Goal: Check status: Check status

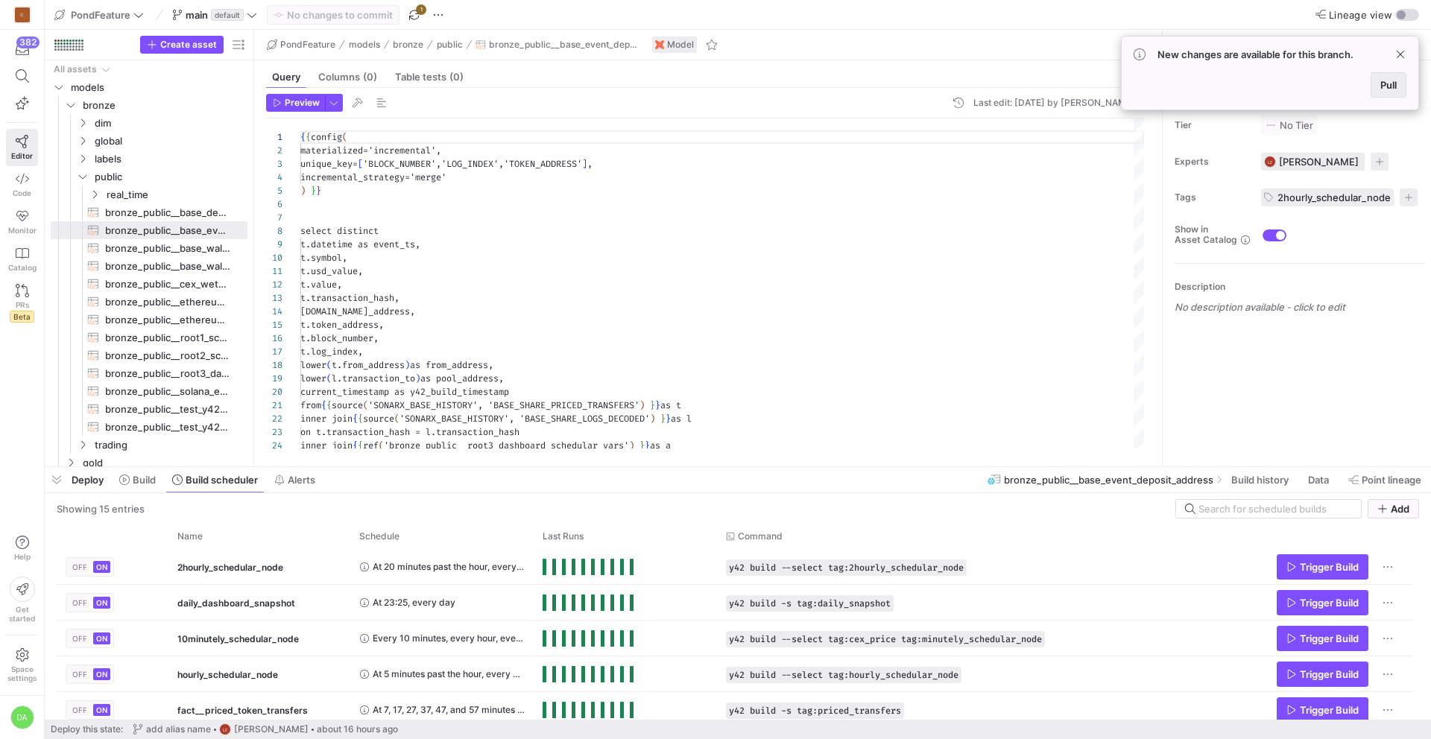
click at [1388, 81] on span "Pull" at bounding box center [1389, 85] width 16 height 12
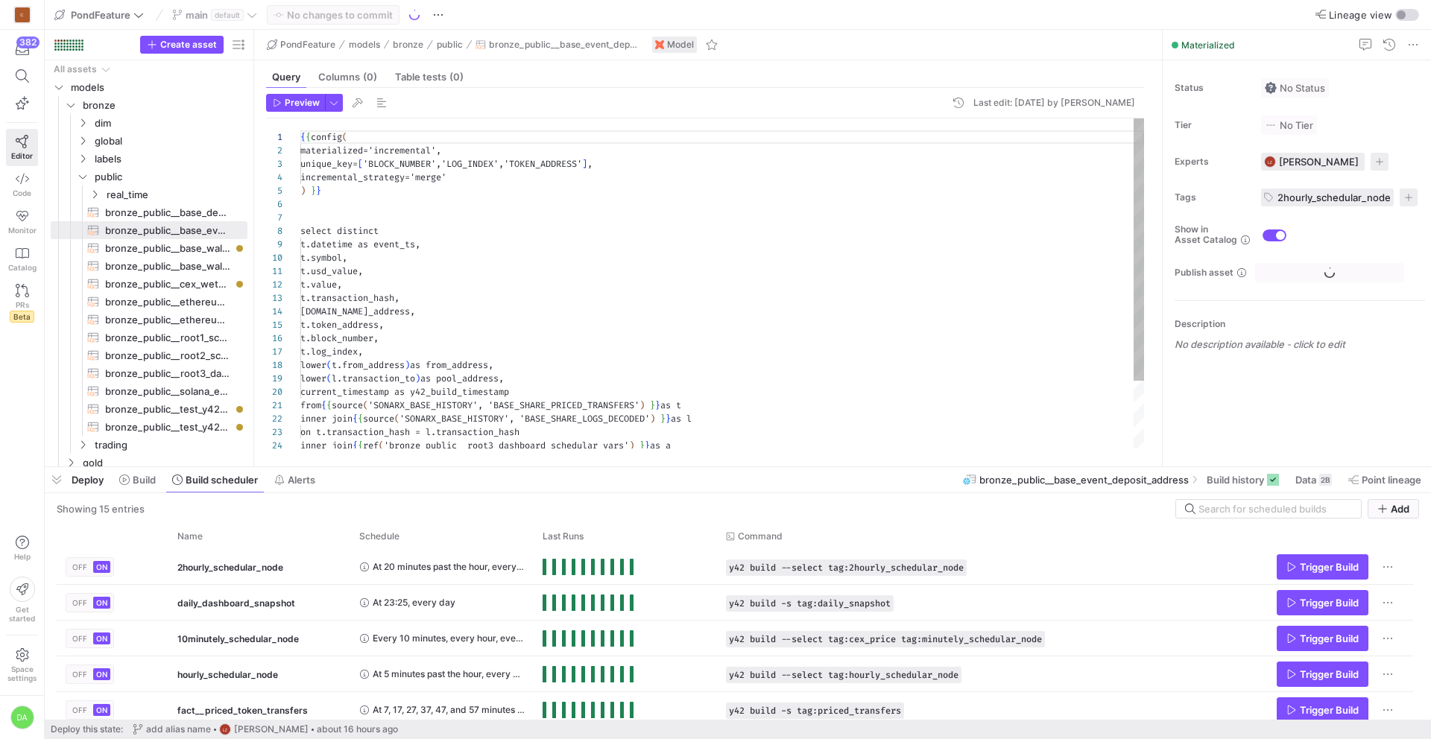
scroll to position [134, 0]
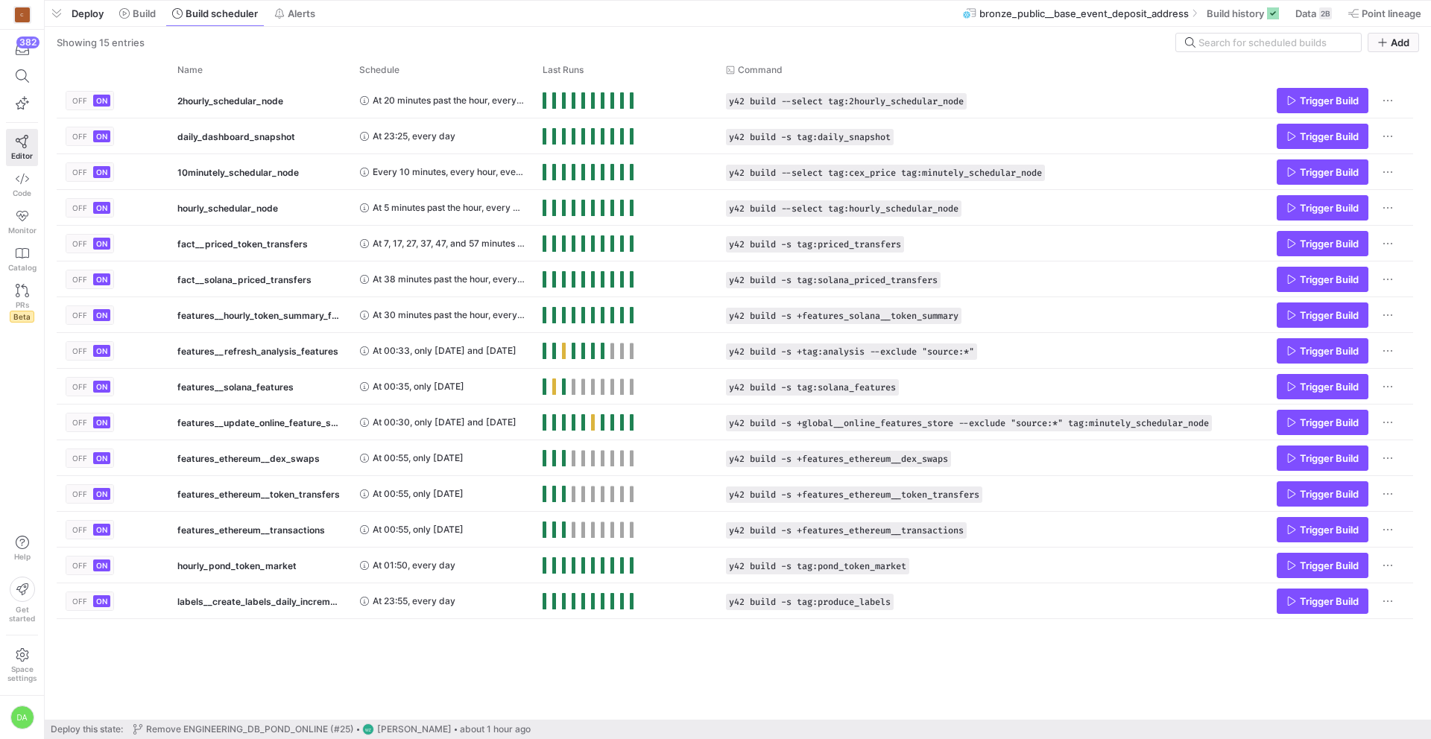
drag, startPoint x: 601, startPoint y: 465, endPoint x: 625, endPoint y: -46, distance: 511.9
click at [625, 0] on html "C 382 Editor Code Monitor Catalog PRs Beta Help Get started Space settings DA P…" at bounding box center [715, 369] width 1431 height 739
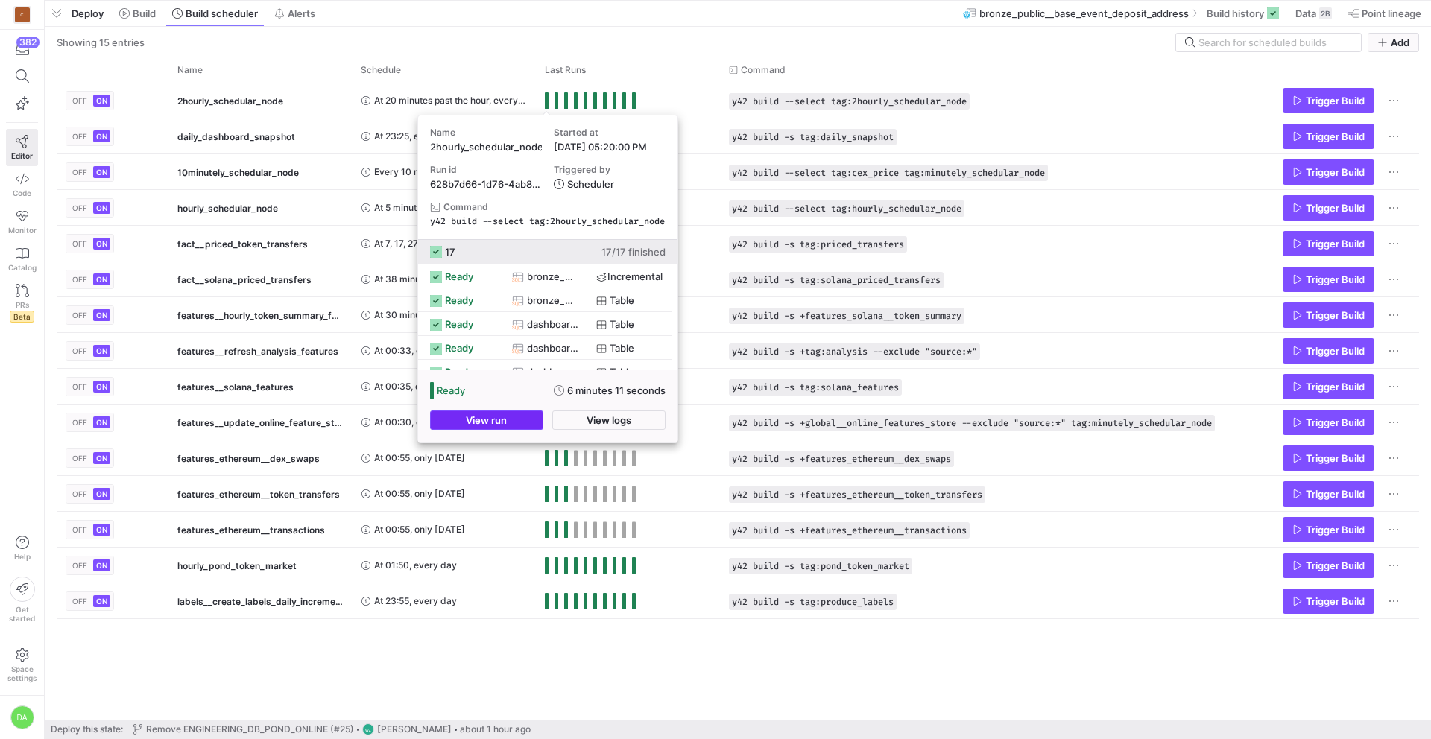
click at [507, 421] on span "button" at bounding box center [487, 420] width 112 height 18
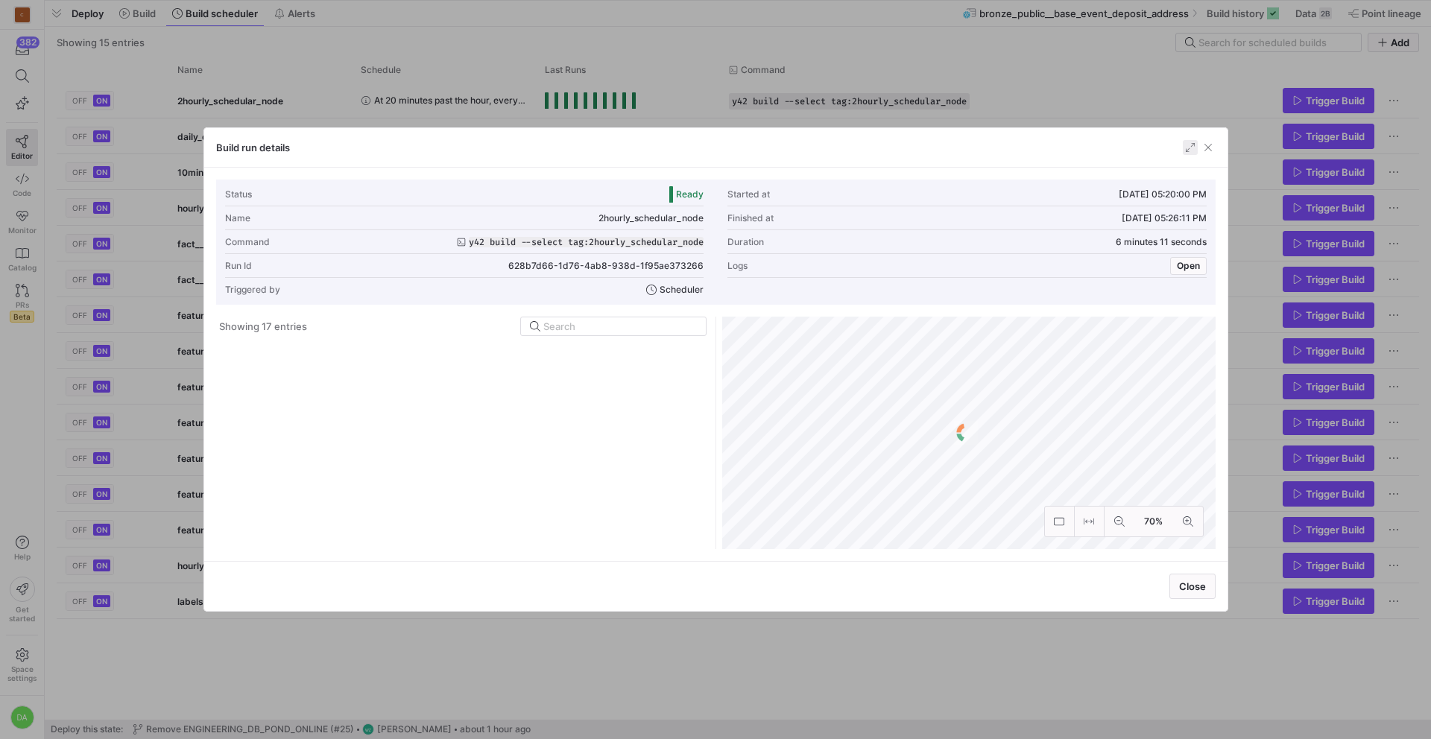
click at [1189, 145] on span "button" at bounding box center [1190, 147] width 15 height 15
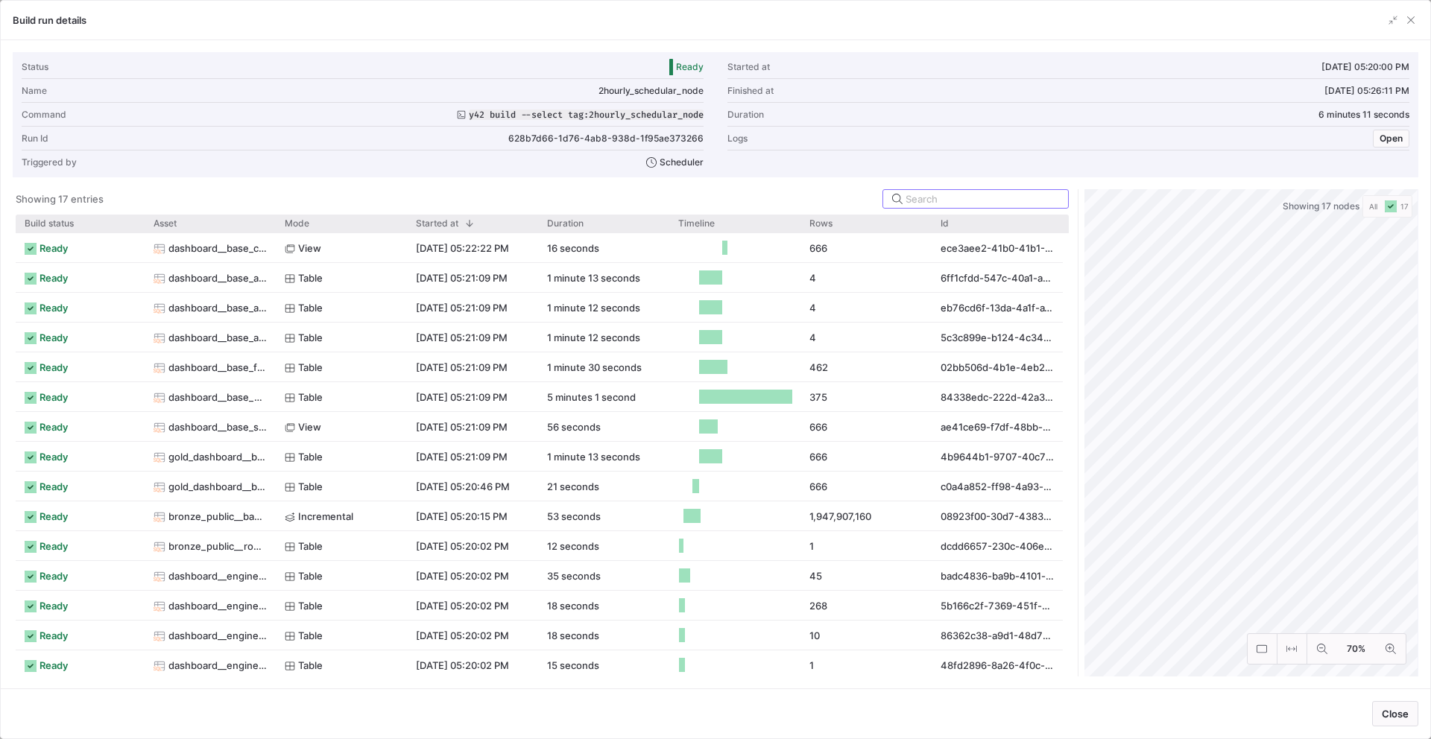
drag, startPoint x: 716, startPoint y: 239, endPoint x: 1032, endPoint y: 261, distance: 316.9
click at [1077, 260] on div at bounding box center [1078, 433] width 6 height 488
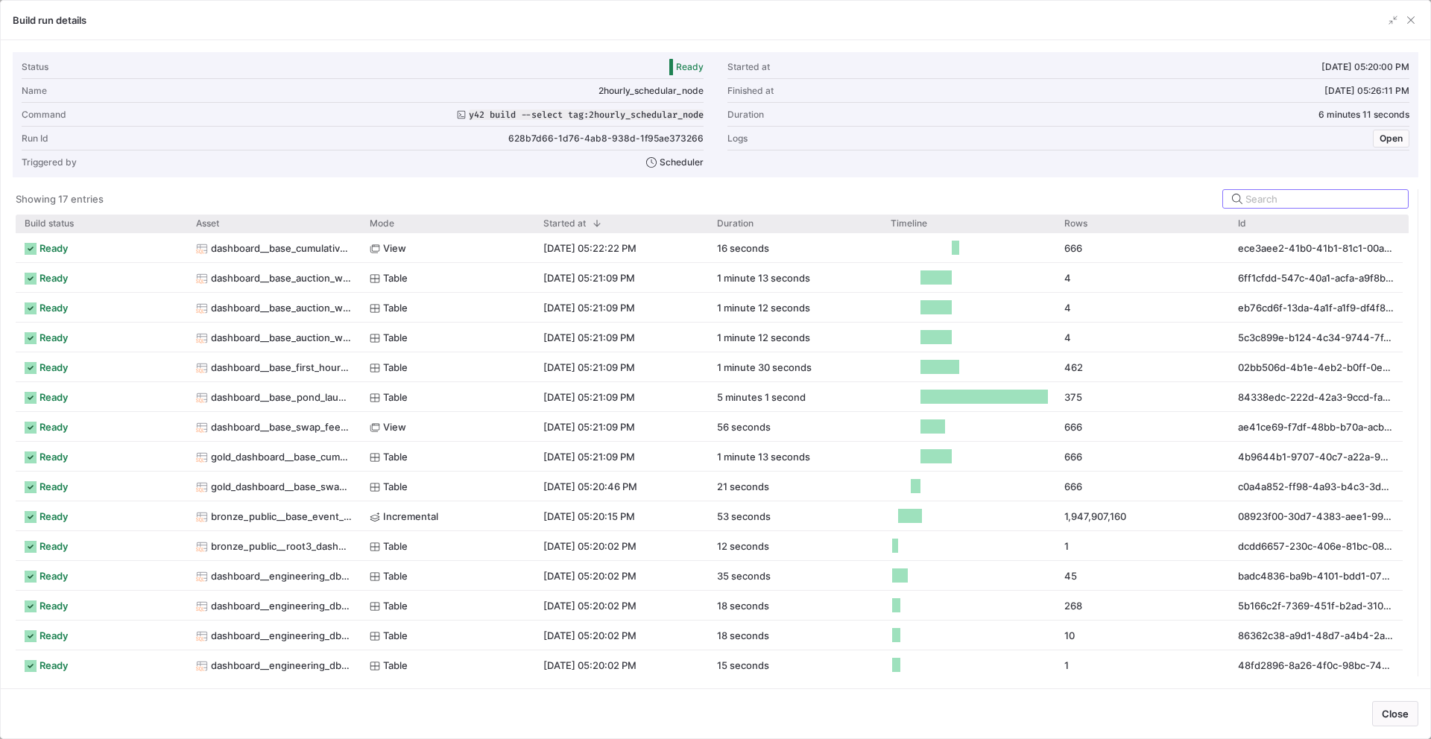
drag, startPoint x: 1076, startPoint y: 262, endPoint x: 1649, endPoint y: 297, distance: 573.6
click at [1430, 297] on html "C 382 Editor Code Monitor Catalog PRs Beta Help Get started Space settings DA P…" at bounding box center [715, 369] width 1431 height 739
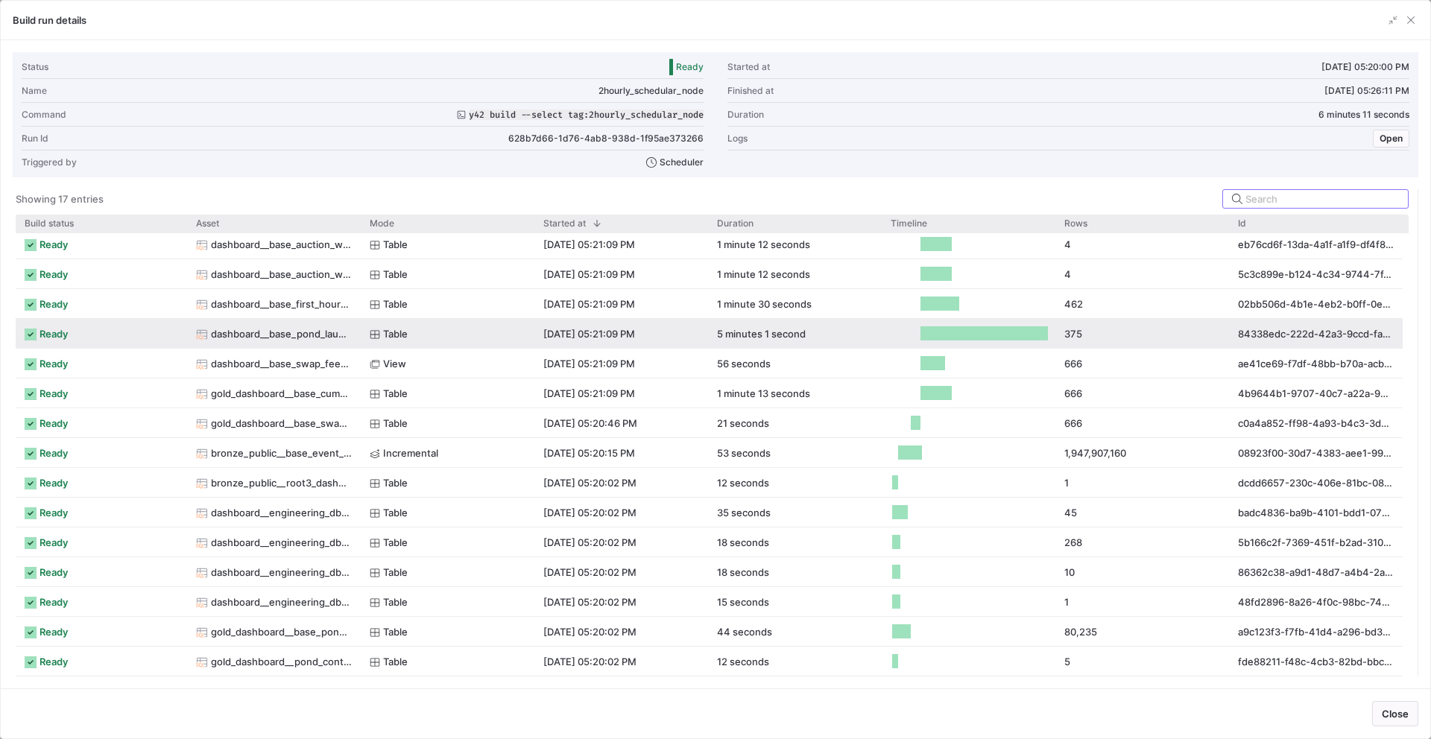
scroll to position [0, 0]
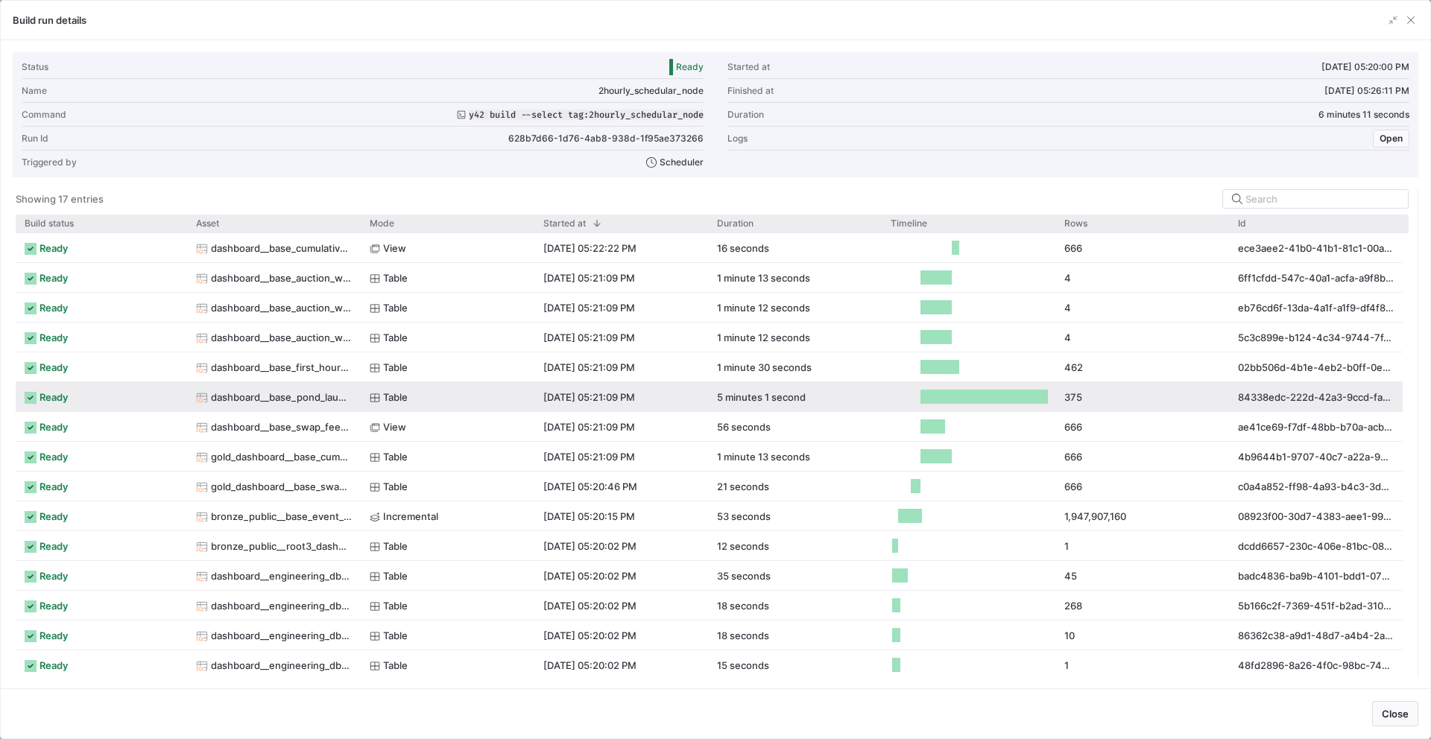
click at [272, 395] on span "dashboard__base_pond_launchpad_projects_flippers" at bounding box center [281, 397] width 141 height 29
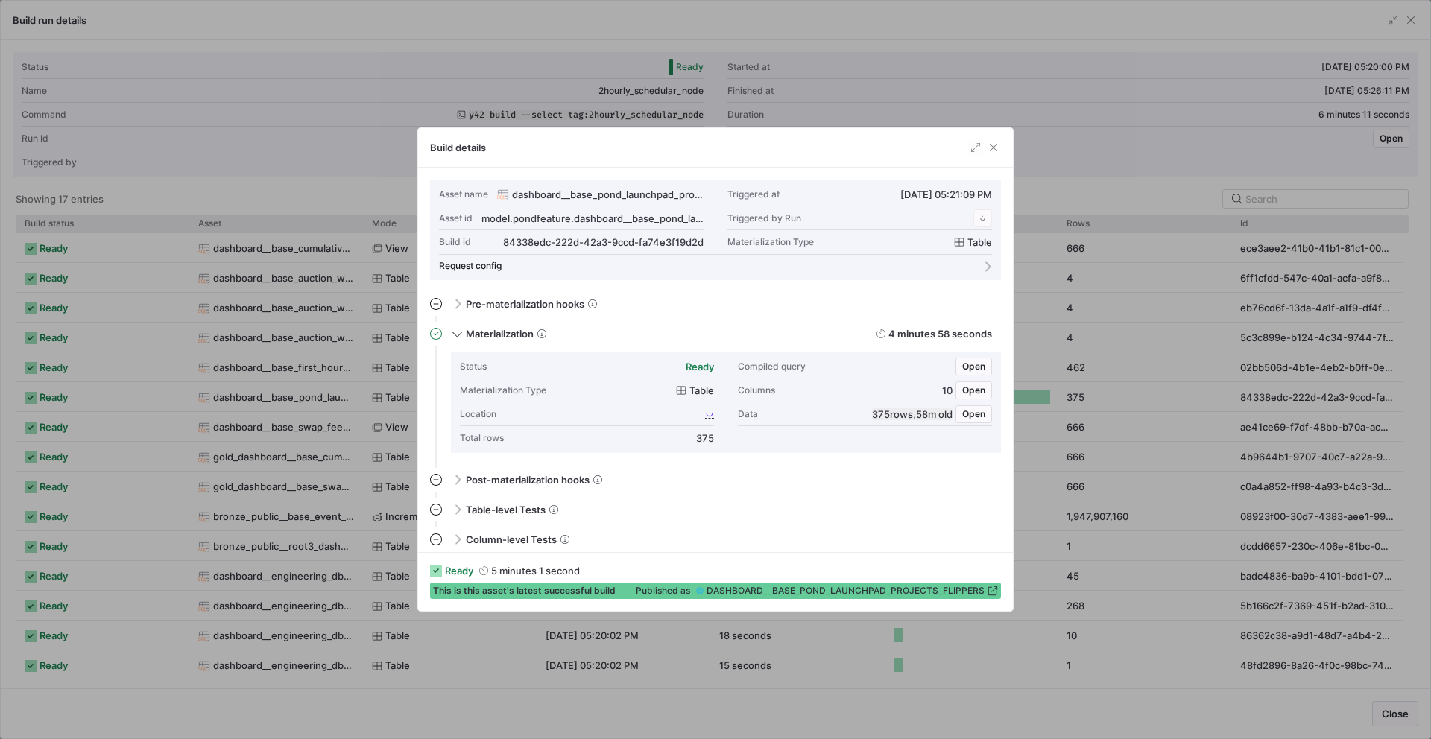
scroll to position [134, 0]
click at [997, 143] on span "button" at bounding box center [993, 147] width 15 height 15
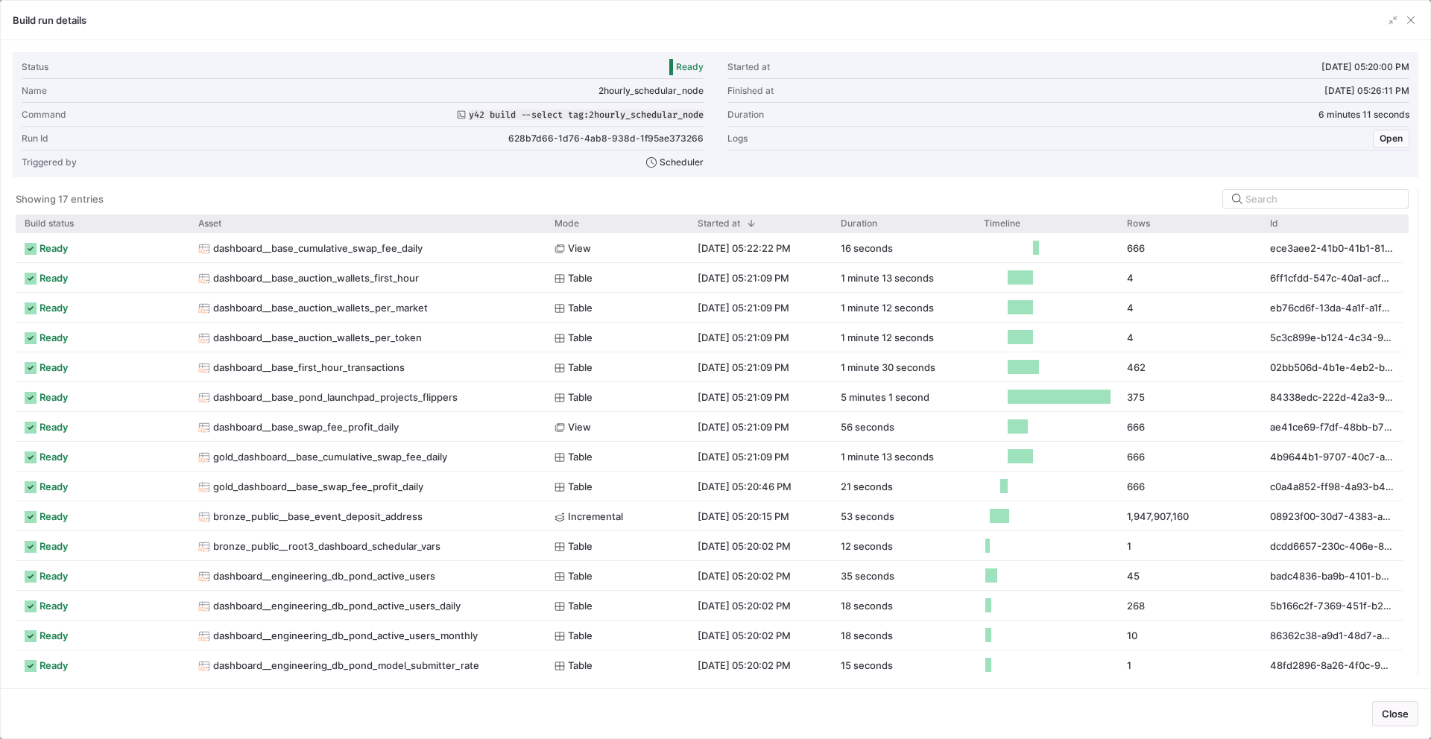
drag, startPoint x: 361, startPoint y: 221, endPoint x: 543, endPoint y: 235, distance: 183.2
click at [543, 235] on div "Build status Asset Mode 1" at bounding box center [712, 446] width 1393 height 462
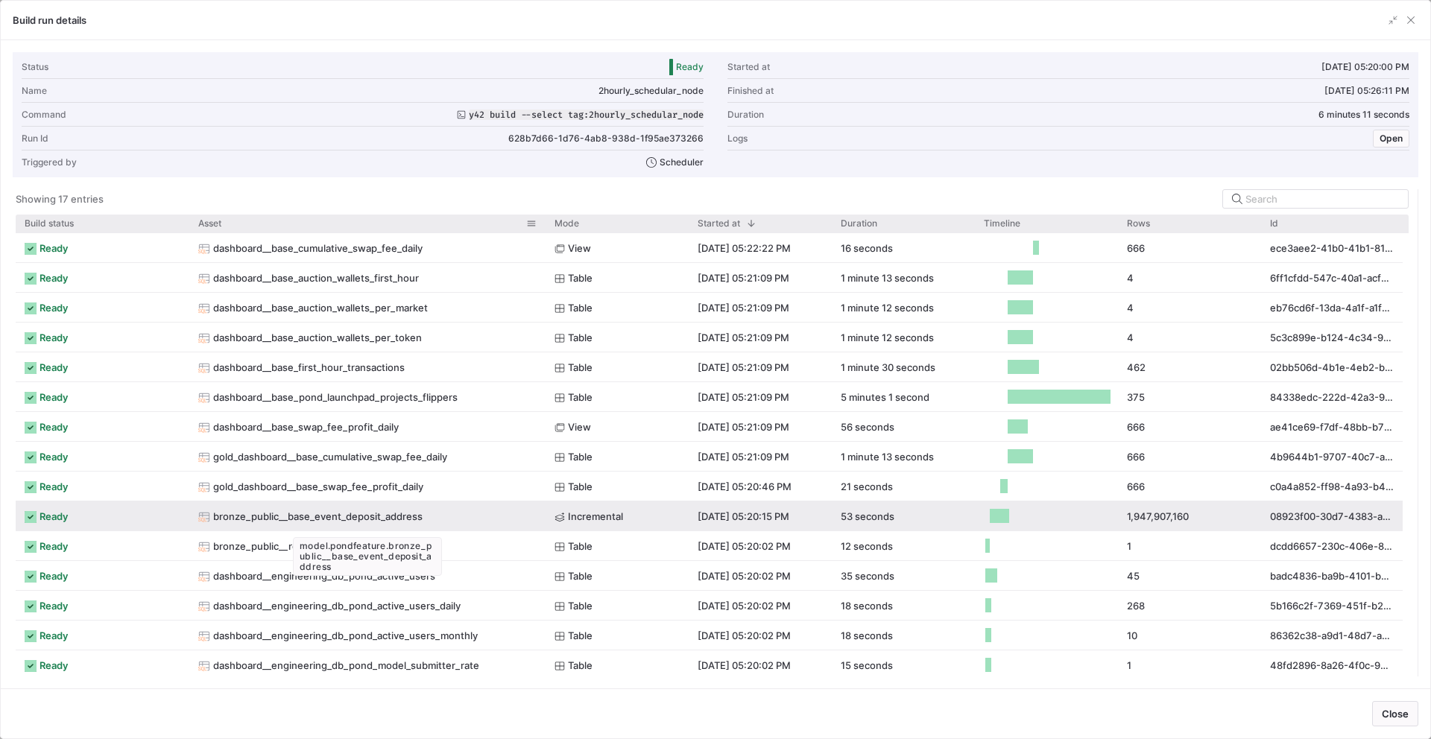
click at [397, 515] on span "bronze_public__base_event_deposit_address" at bounding box center [317, 516] width 209 height 29
